Goal: Find specific page/section: Find specific page/section

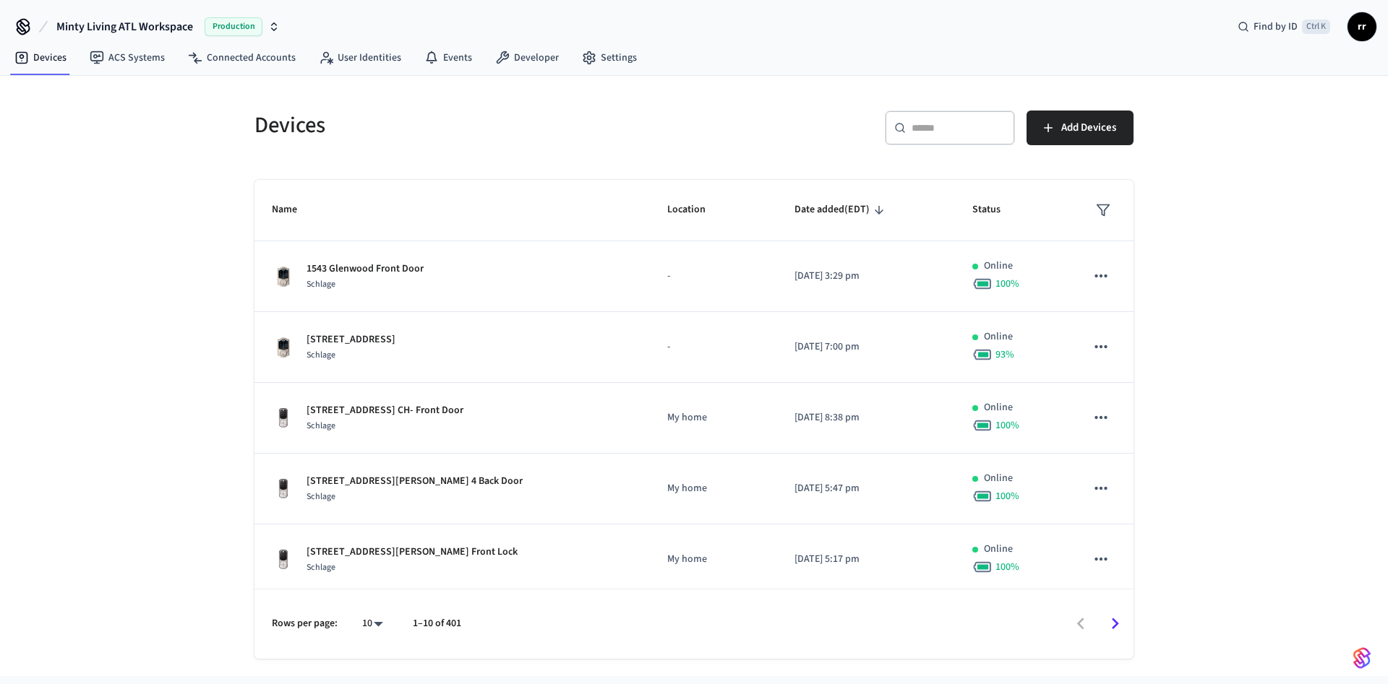
click at [932, 137] on div "​ ​" at bounding box center [950, 128] width 130 height 35
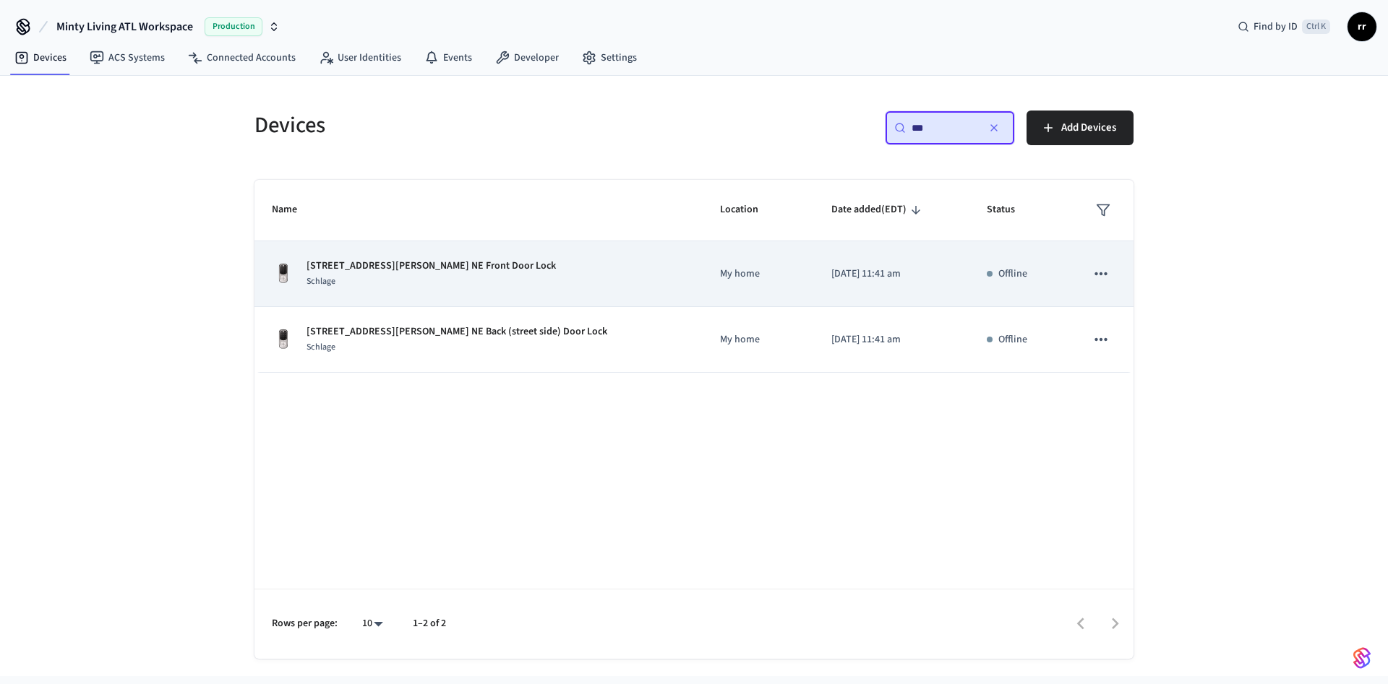
type input "**"
click at [378, 262] on p "[STREET_ADDRESS][PERSON_NAME] NE Front Door Lock" at bounding box center [430, 266] width 249 height 15
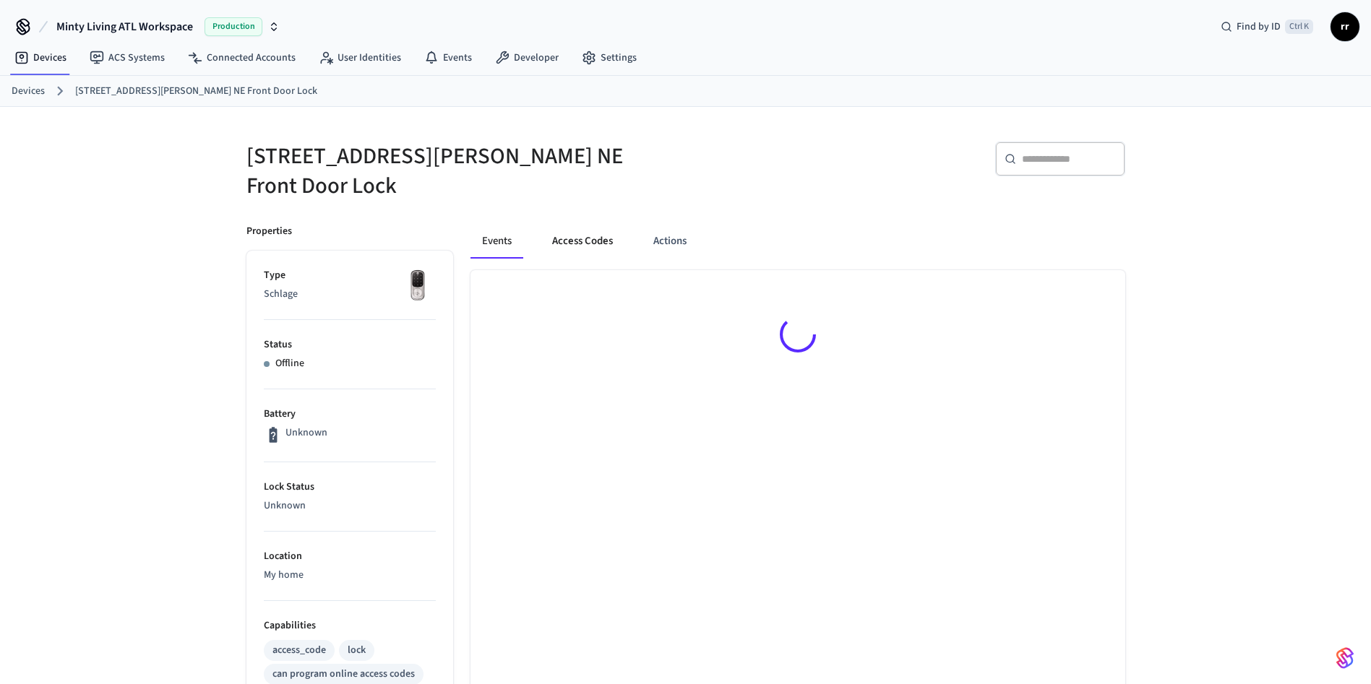
click at [571, 231] on button "Access Codes" at bounding box center [583, 241] width 84 height 35
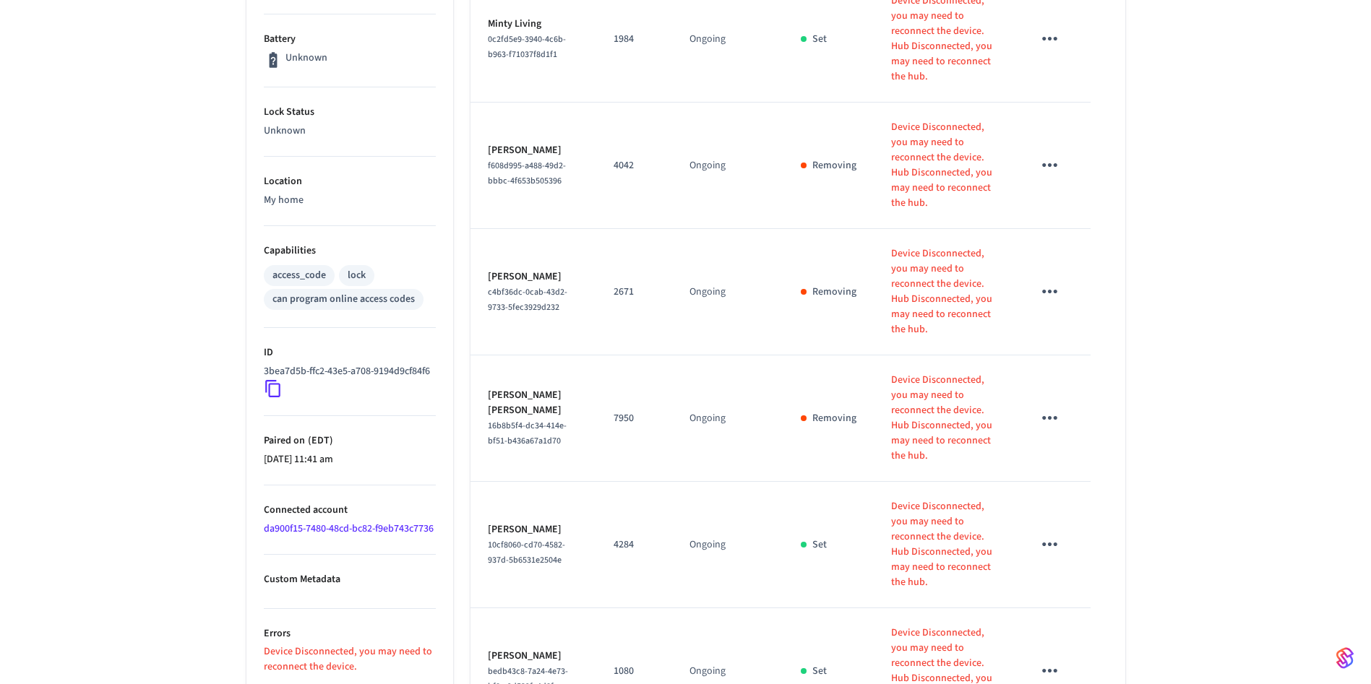
scroll to position [414, 0]
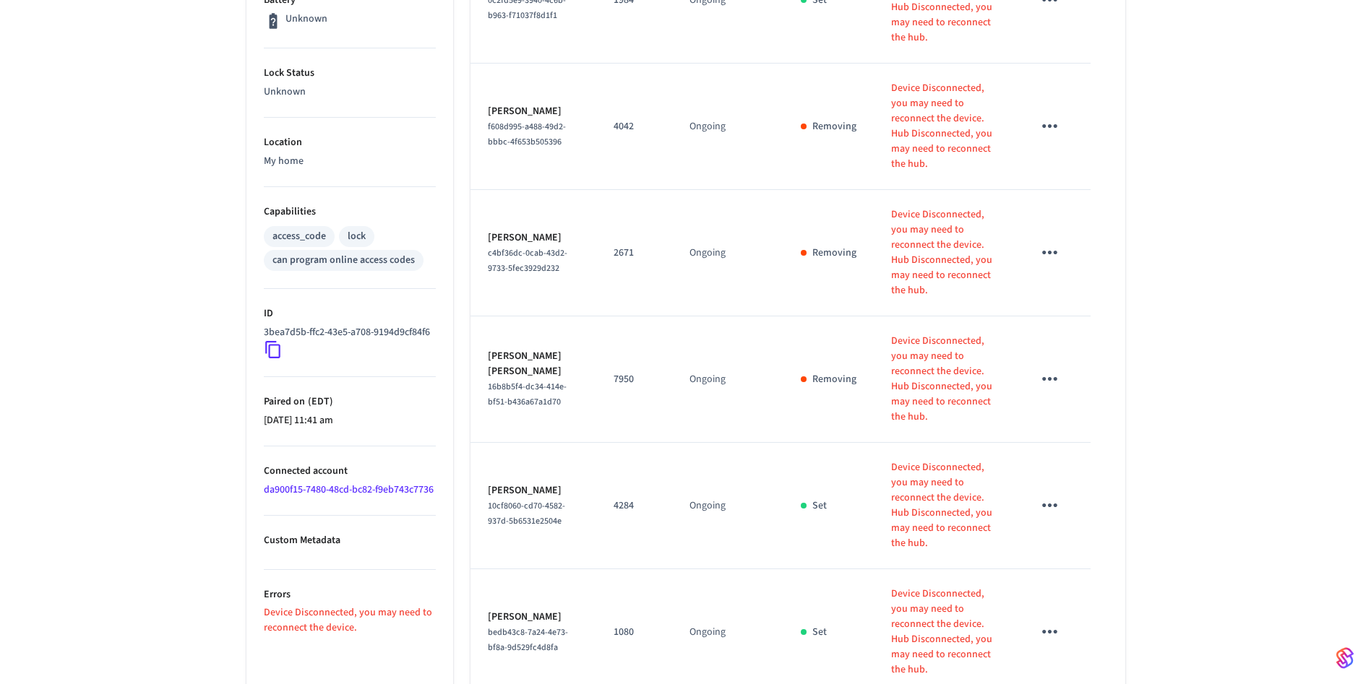
click at [622, 499] on p "4284" at bounding box center [634, 506] width 41 height 15
copy p "4284"
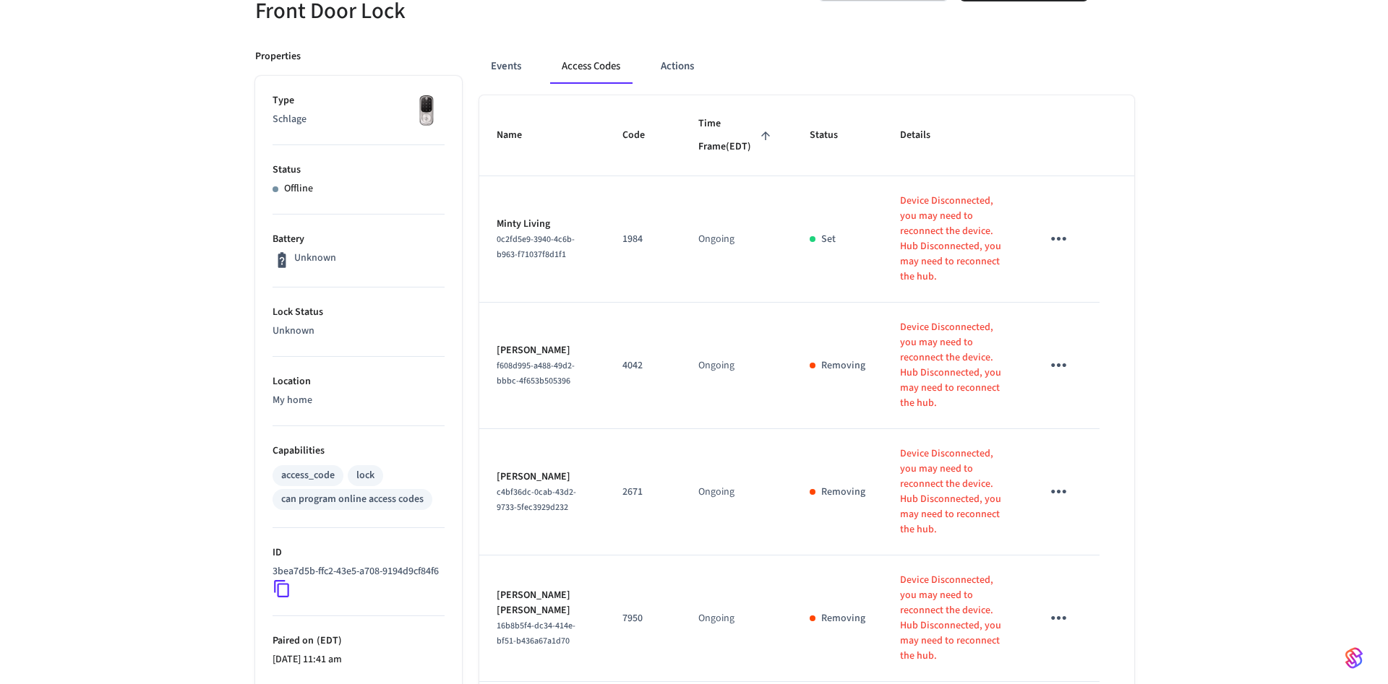
scroll to position [0, 0]
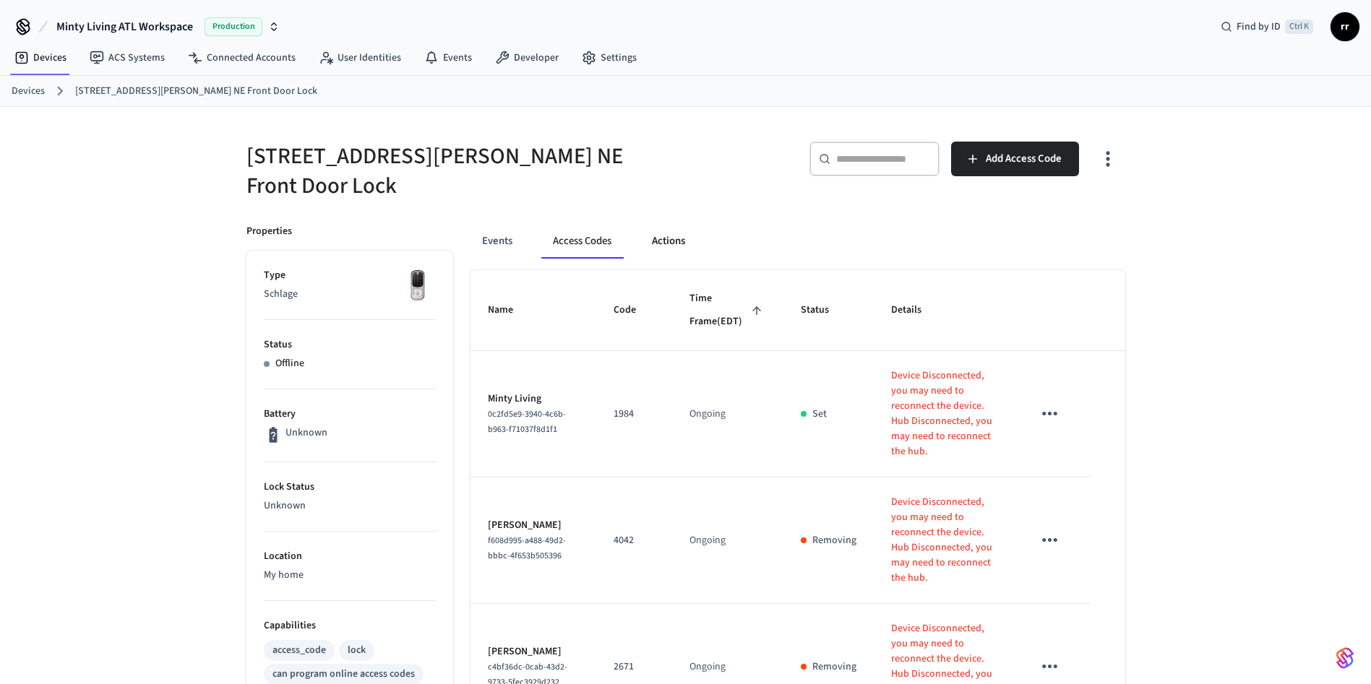
click at [653, 241] on button "Actions" at bounding box center [668, 241] width 56 height 35
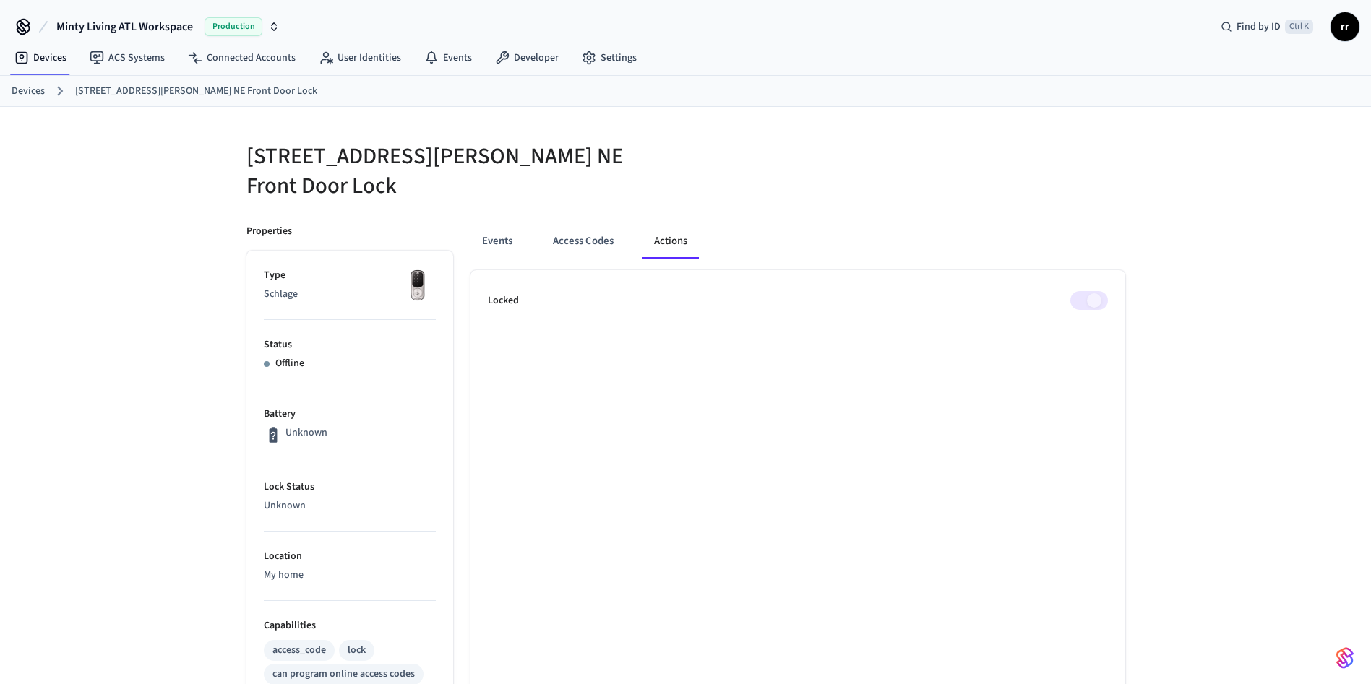
click at [1100, 291] on span at bounding box center [1089, 300] width 38 height 19
click at [30, 95] on link "Devices" at bounding box center [28, 91] width 33 height 15
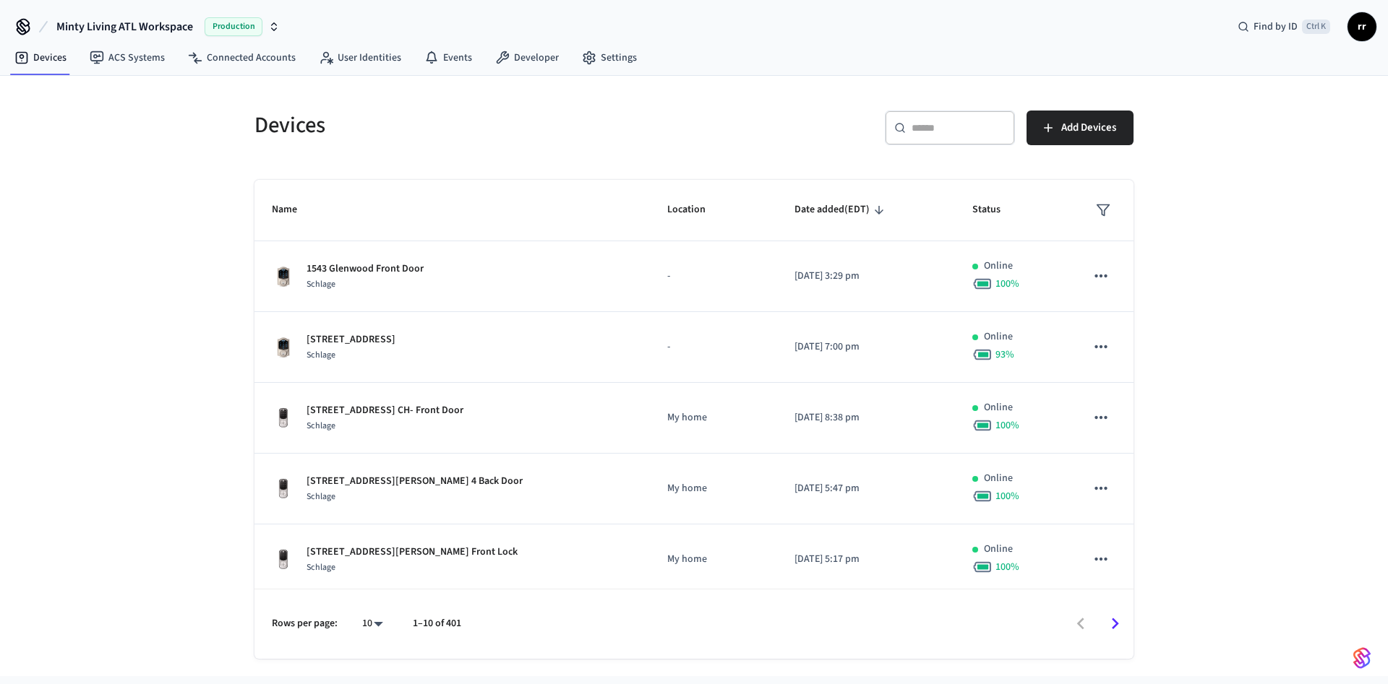
click at [948, 124] on input "text" at bounding box center [958, 128] width 94 height 14
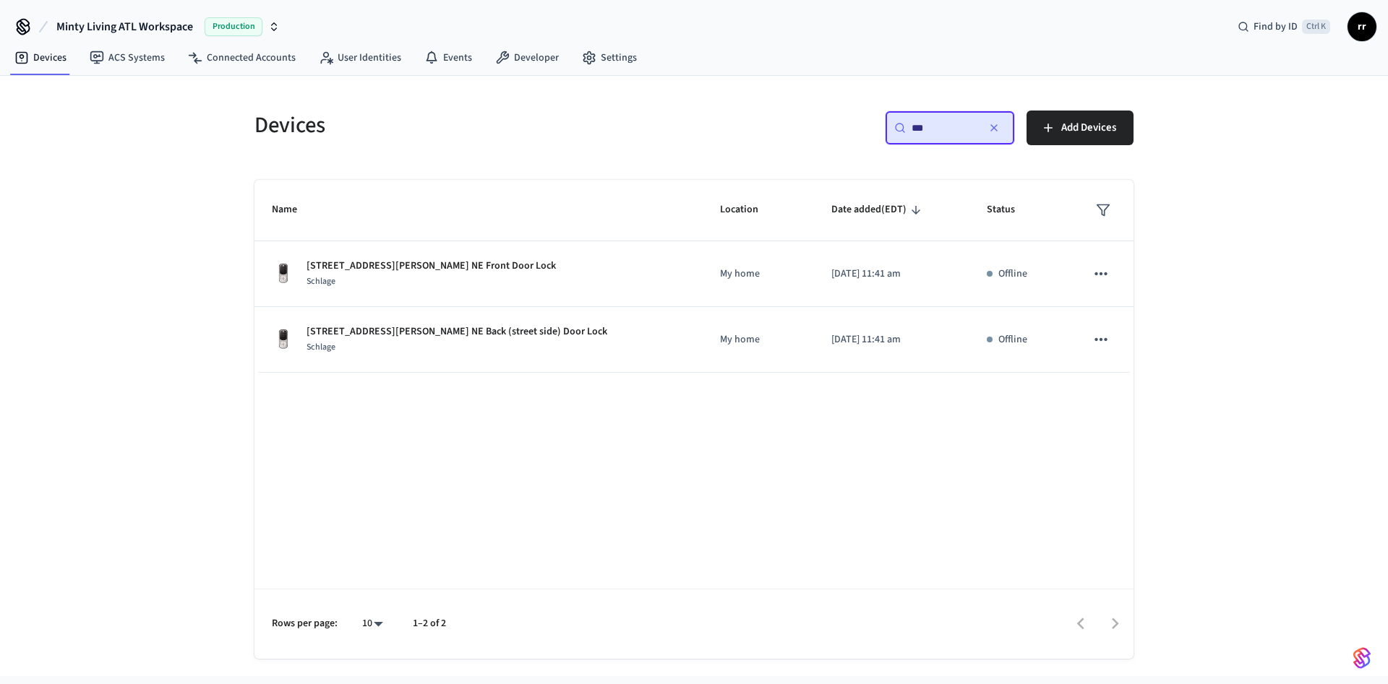
type input "**"
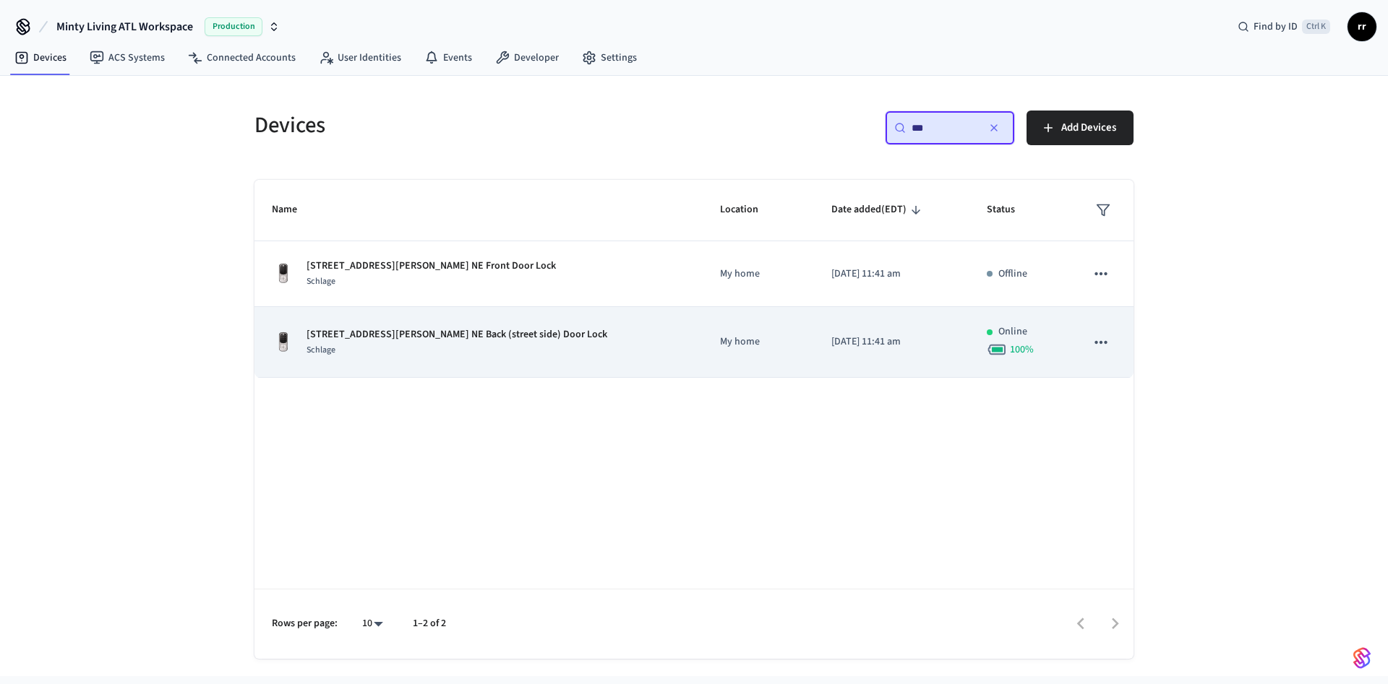
click at [455, 337] on p "[STREET_ADDRESS][PERSON_NAME] NE Back (street side) Door Lock" at bounding box center [456, 334] width 301 height 15
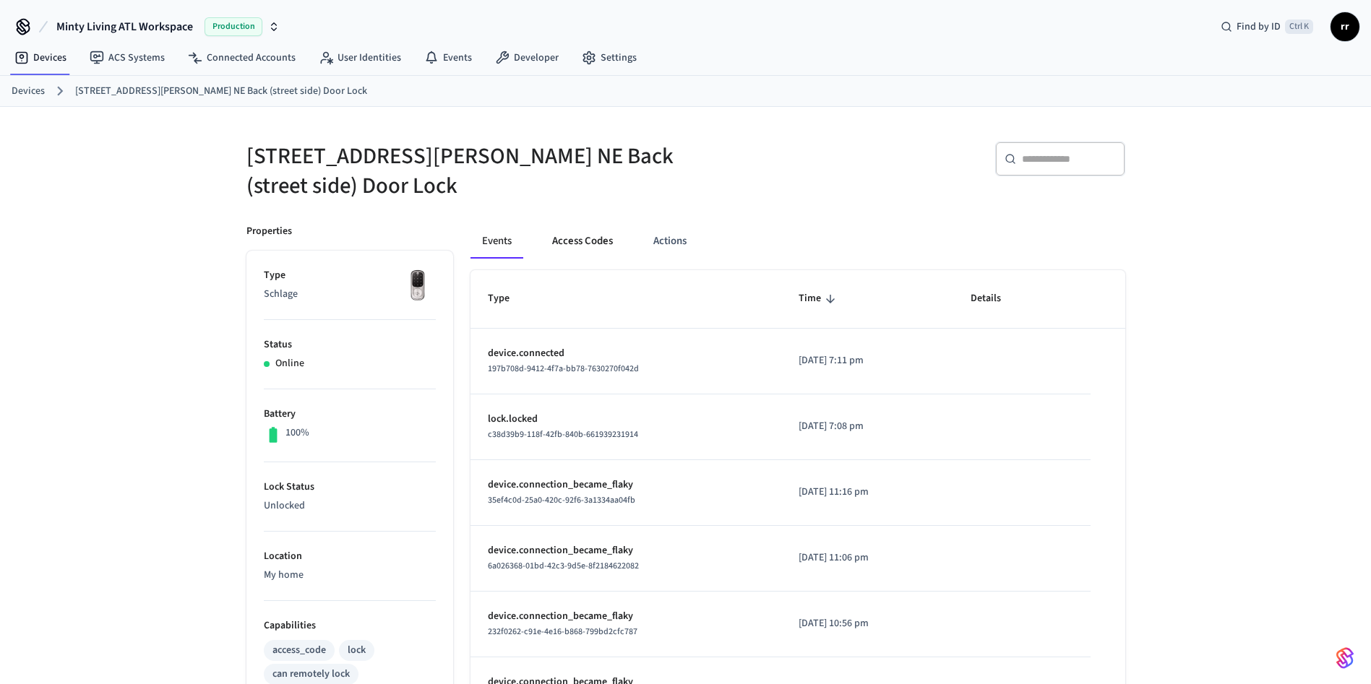
click at [602, 232] on button "Access Codes" at bounding box center [583, 241] width 84 height 35
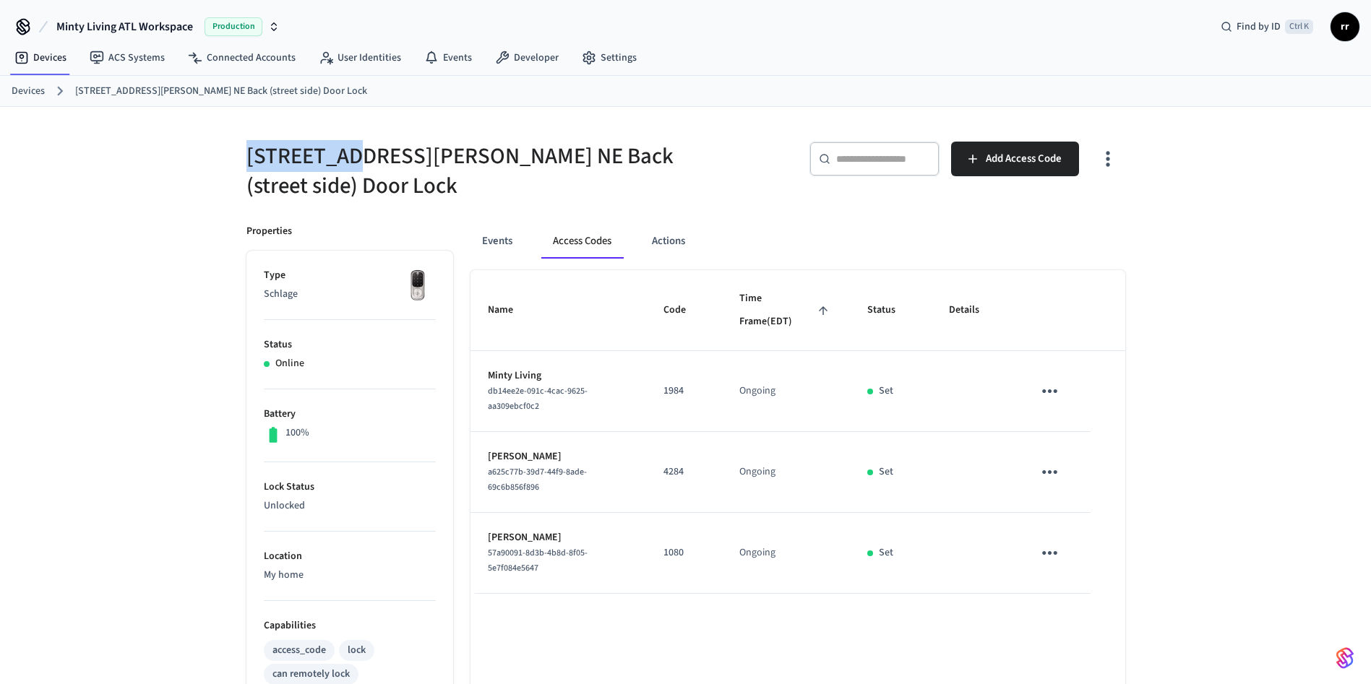
copy h5 "63 [PERSON_NAME]"
drag, startPoint x: 233, startPoint y: 150, endPoint x: 341, endPoint y: 160, distance: 108.1
click at [341, 160] on div "[STREET_ADDRESS][PERSON_NAME] NE Back (street side) Door Lock" at bounding box center [453, 162] width 448 height 77
click at [9, 94] on div "Devices [STREET_ADDRESS][PERSON_NAME] NE Back (street side) Door Lock" at bounding box center [685, 91] width 1371 height 31
click at [26, 86] on link "Devices" at bounding box center [28, 91] width 33 height 15
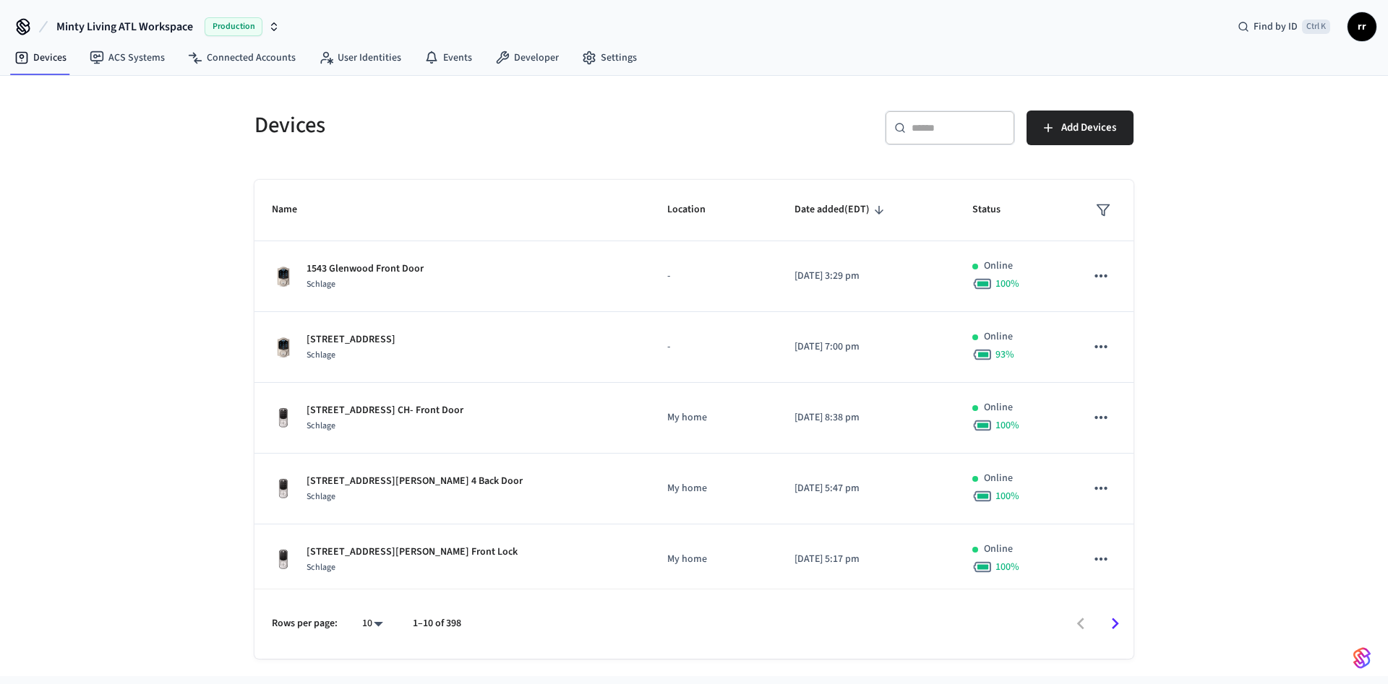
click at [957, 137] on div "​ ​" at bounding box center [950, 128] width 130 height 35
paste input "**********"
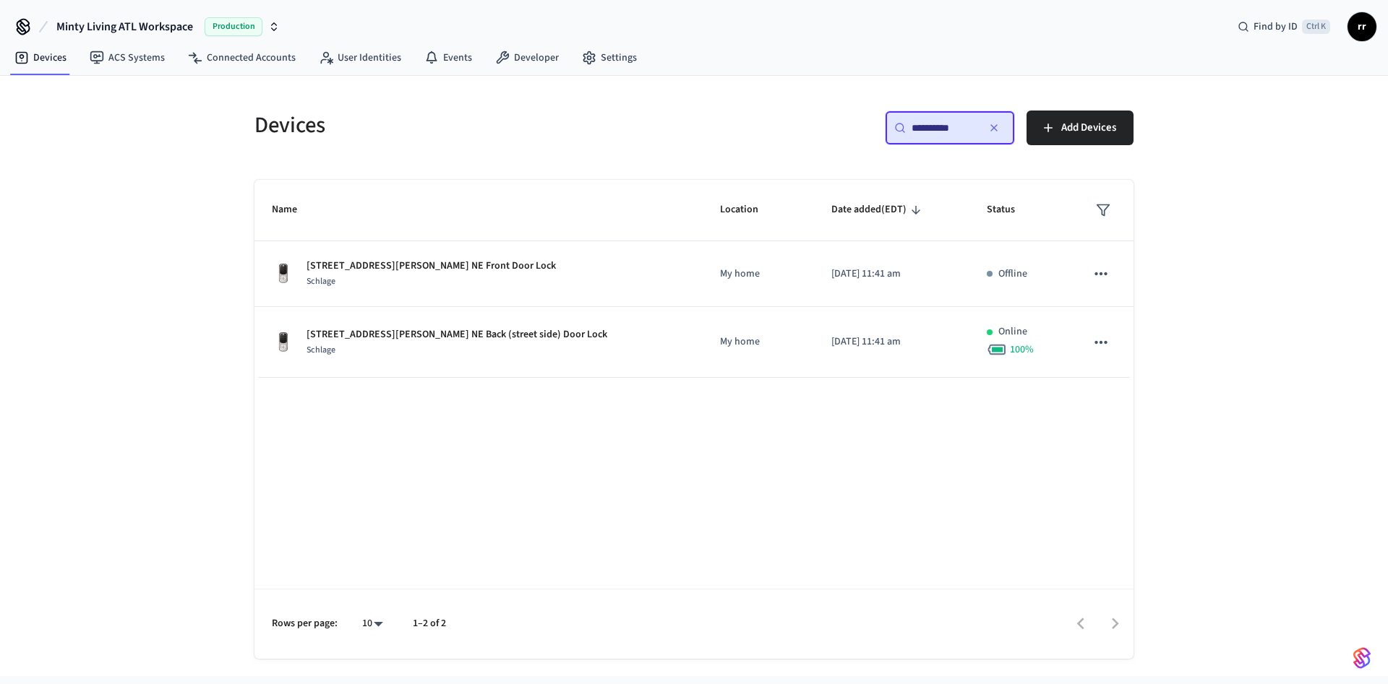
type input "**********"
click at [1019, 489] on div "Name Location Date added (EDT) Status [STREET_ADDRESS][PERSON_NAME] NE Front Do…" at bounding box center [693, 419] width 879 height 479
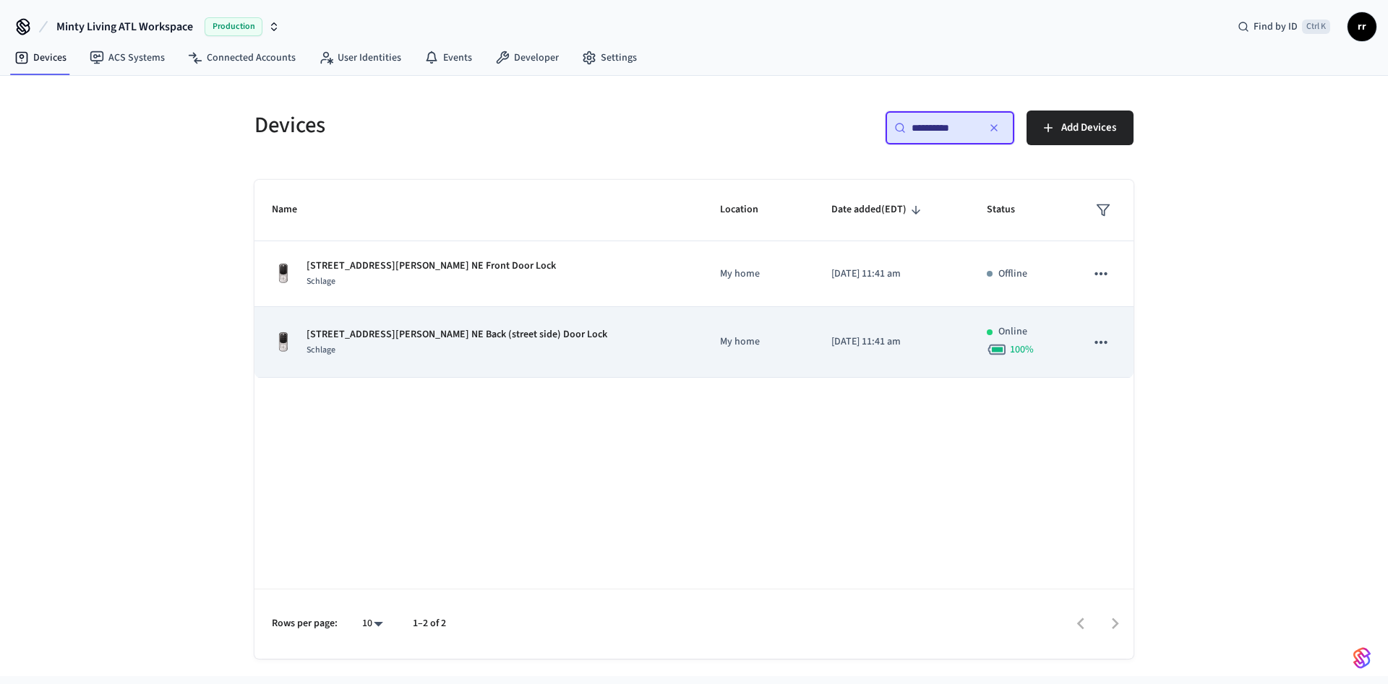
click at [412, 337] on p "[STREET_ADDRESS][PERSON_NAME] NE Back (street side) Door Lock" at bounding box center [456, 334] width 301 height 15
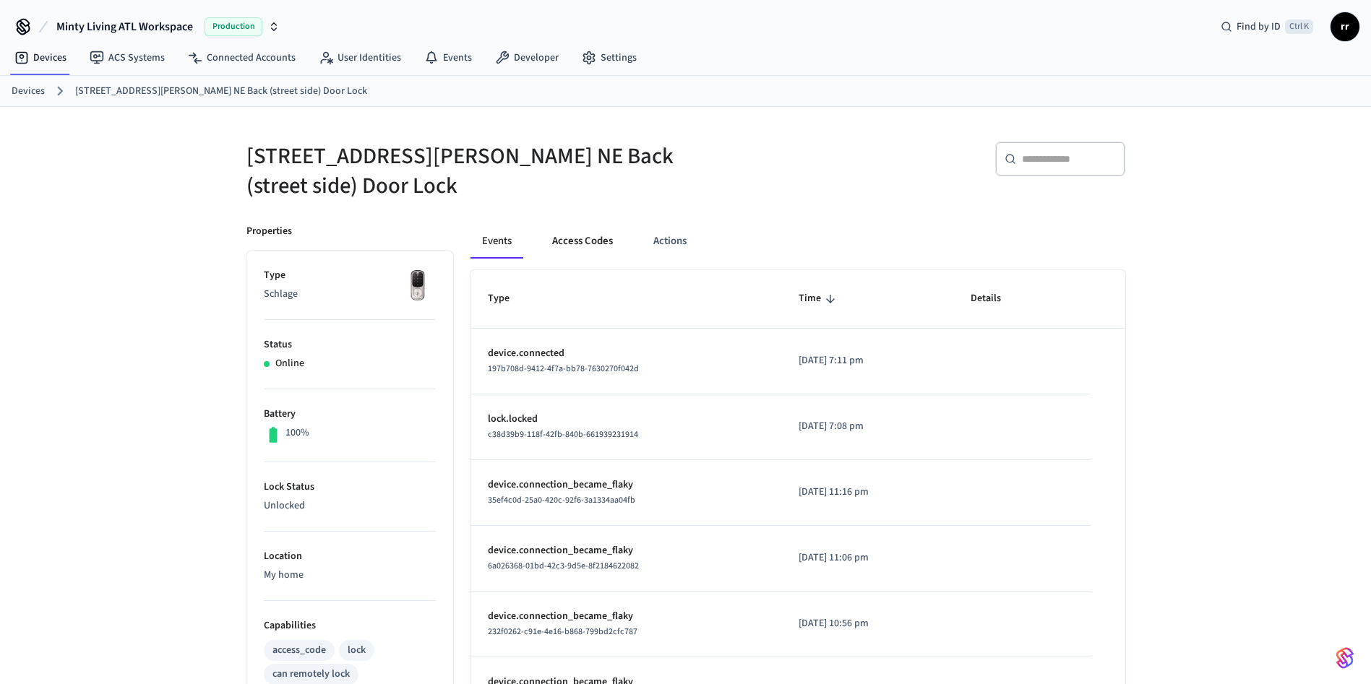
click at [581, 231] on button "Access Codes" at bounding box center [583, 241] width 84 height 35
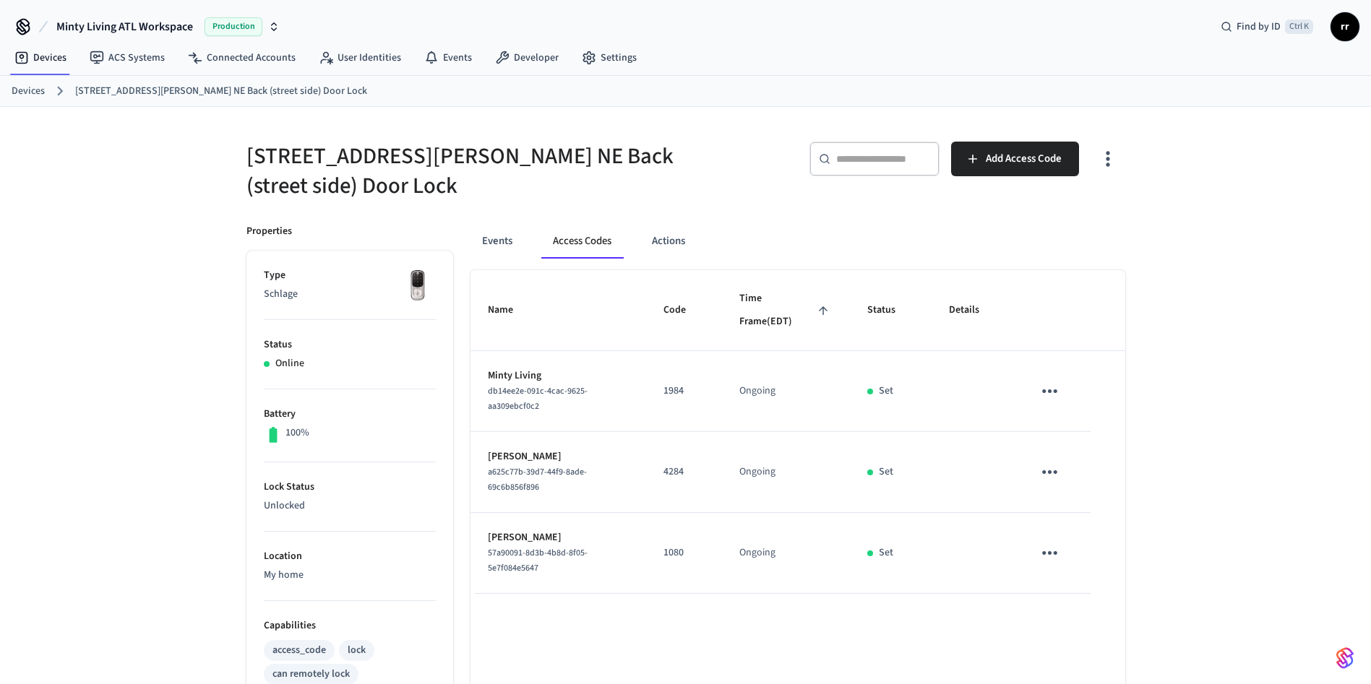
click at [25, 82] on ol "Devices [STREET_ADDRESS][PERSON_NAME] NE Back (street side) Door Lock" at bounding box center [692, 91] width 1360 height 19
click at [25, 90] on link "Devices" at bounding box center [28, 91] width 33 height 15
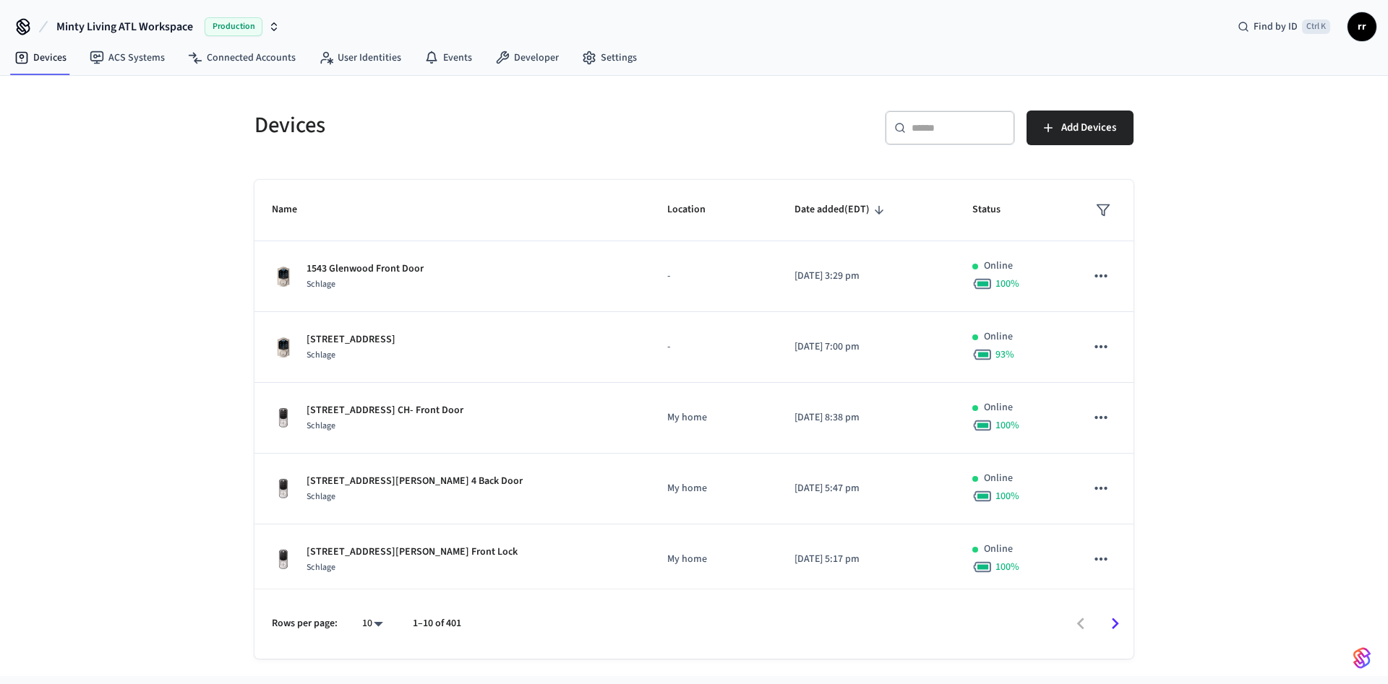
click at [971, 119] on div "​ ​" at bounding box center [950, 128] width 130 height 35
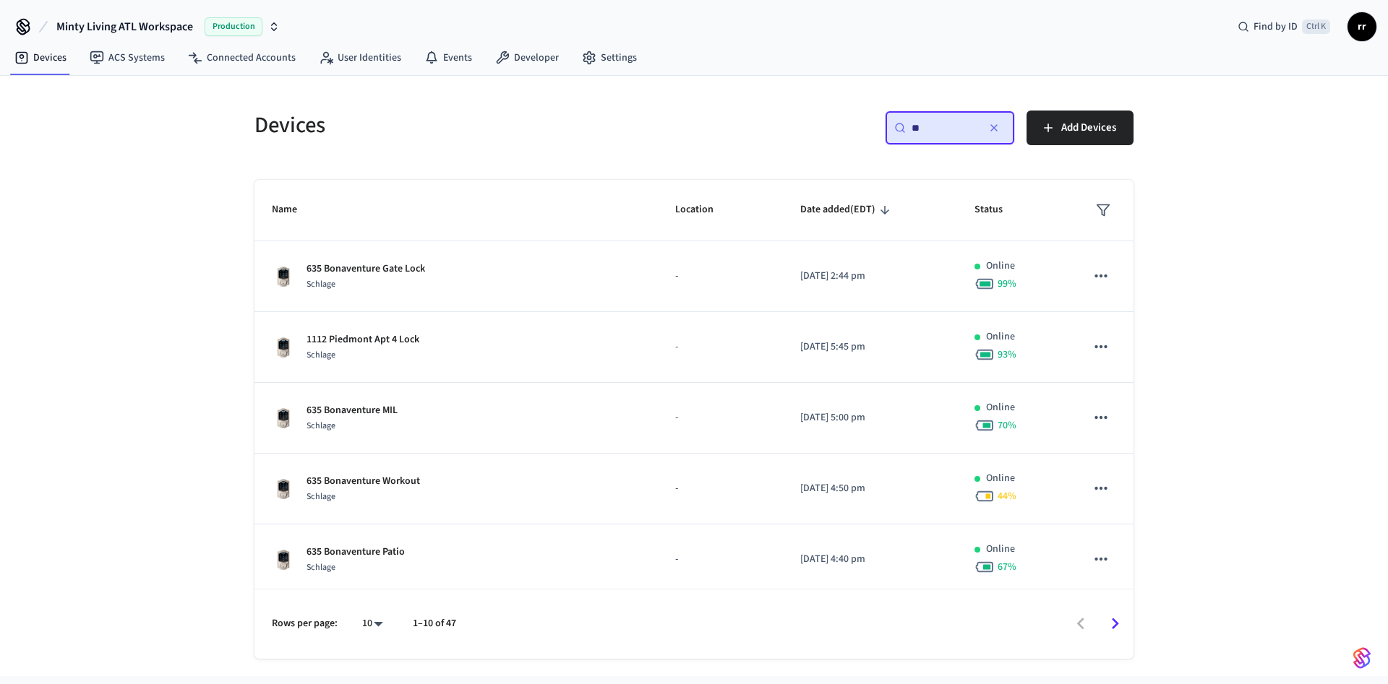
type input "**"
